Goal: Check status

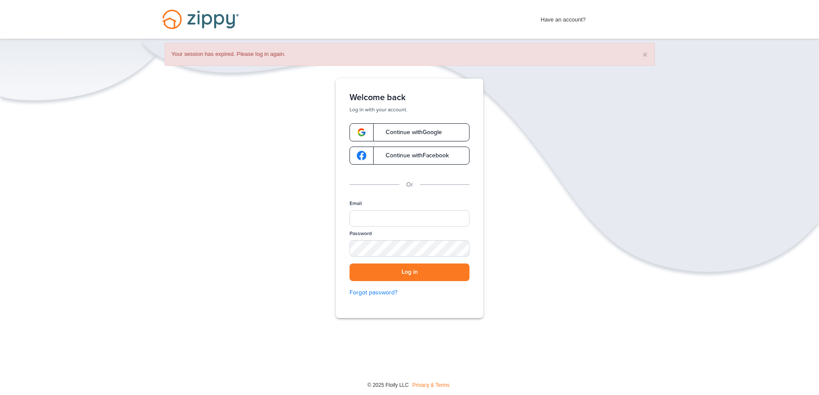
click at [410, 129] on span "Continue with Google" at bounding box center [409, 132] width 65 height 6
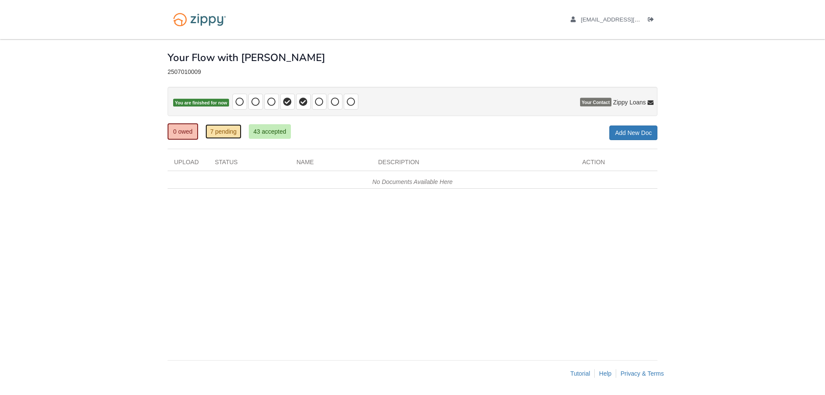
click at [220, 134] on link "7 pending" at bounding box center [223, 131] width 36 height 15
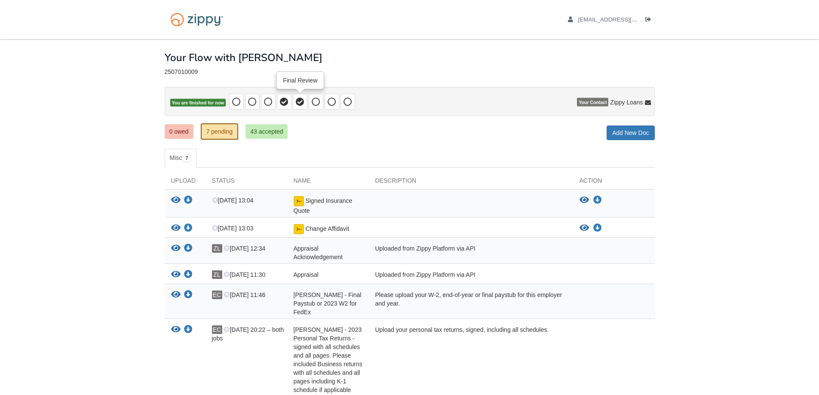
click at [300, 106] on icon at bounding box center [300, 102] width 9 height 9
click at [211, 132] on link "7 pending" at bounding box center [220, 131] width 38 height 16
click at [186, 132] on link "0 owed" at bounding box center [179, 131] width 29 height 15
